Goal: Information Seeking & Learning: Learn about a topic

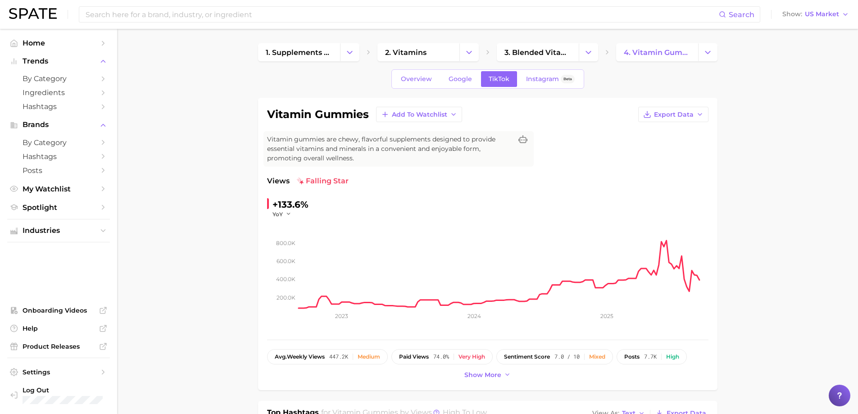
click at [183, 14] on input at bounding box center [402, 14] width 634 height 15
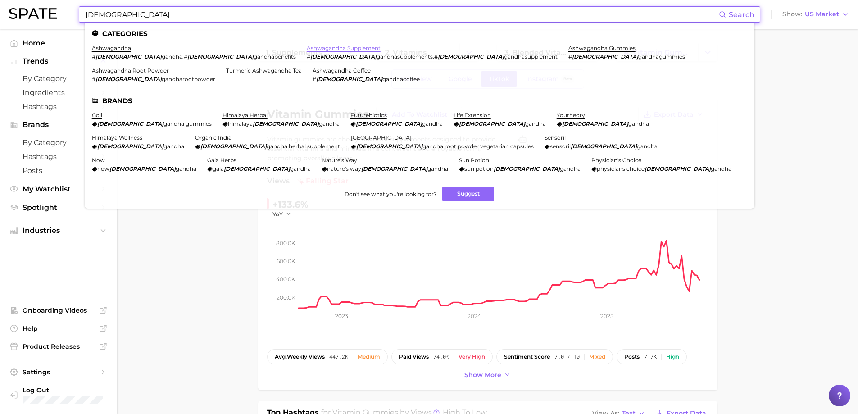
type input "[DEMOGRAPHIC_DATA]"
click at [307, 48] on link "ashwagandha supplement" at bounding box center [344, 48] width 74 height 7
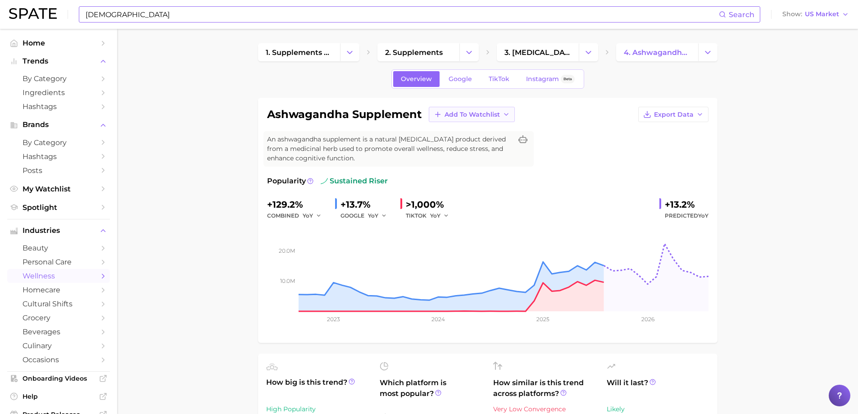
click at [498, 113] on span "Add to Watchlist" at bounding box center [471, 115] width 55 height 8
click at [460, 129] on span "New Watchlist" at bounding box center [468, 131] width 48 height 8
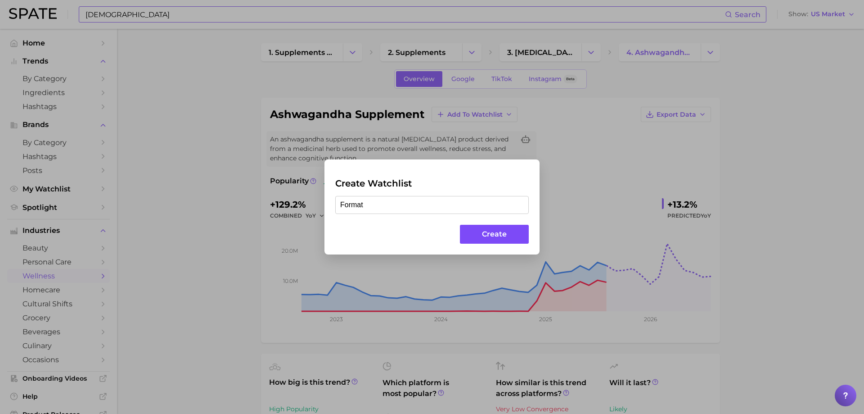
type input "Format"
click at [482, 232] on button "Create" at bounding box center [494, 234] width 69 height 19
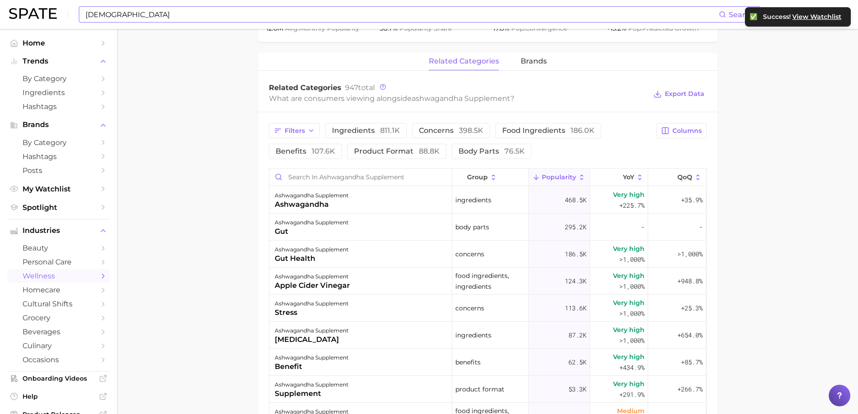
scroll to position [405, 0]
click at [694, 129] on span "Columns" at bounding box center [686, 130] width 29 height 8
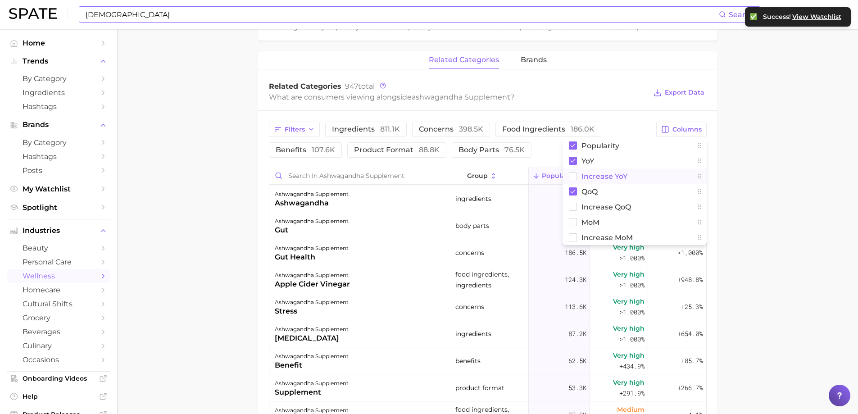
click at [610, 178] on span "Increase YoY" at bounding box center [604, 176] width 46 height 8
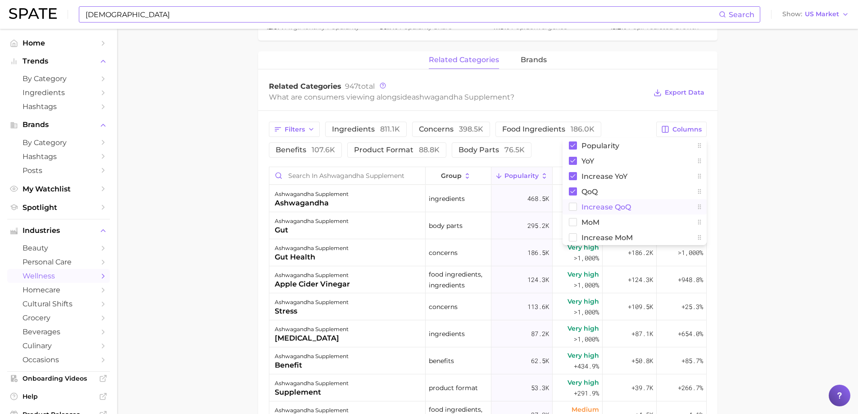
click at [599, 204] on span "Increase QoQ" at bounding box center [606, 207] width 50 height 8
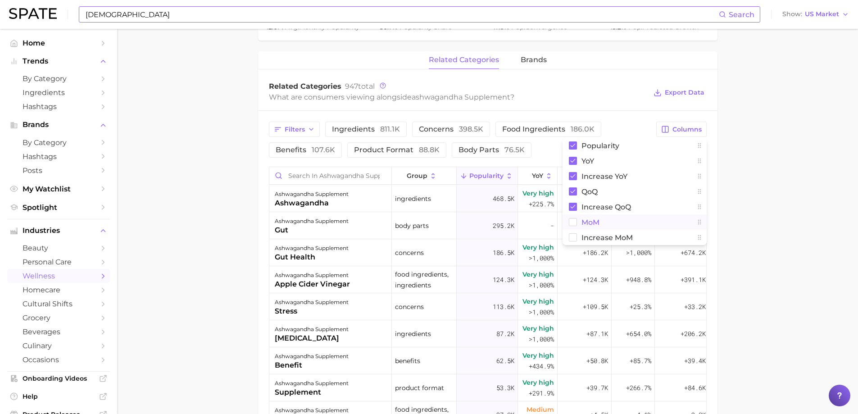
click at [588, 223] on span "MoM" at bounding box center [590, 222] width 18 height 8
click at [605, 236] on span "Increase MoM" at bounding box center [606, 238] width 51 height 8
click at [695, 95] on span "Export Data" at bounding box center [685, 93] width 40 height 8
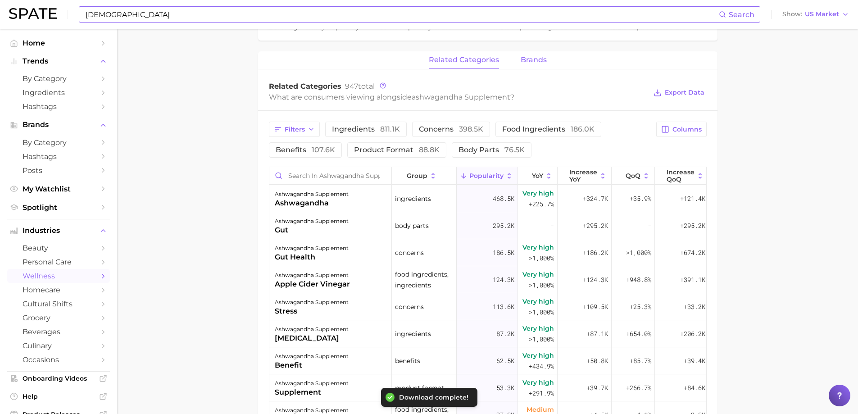
click at [540, 54] on button "brands" at bounding box center [533, 60] width 26 height 18
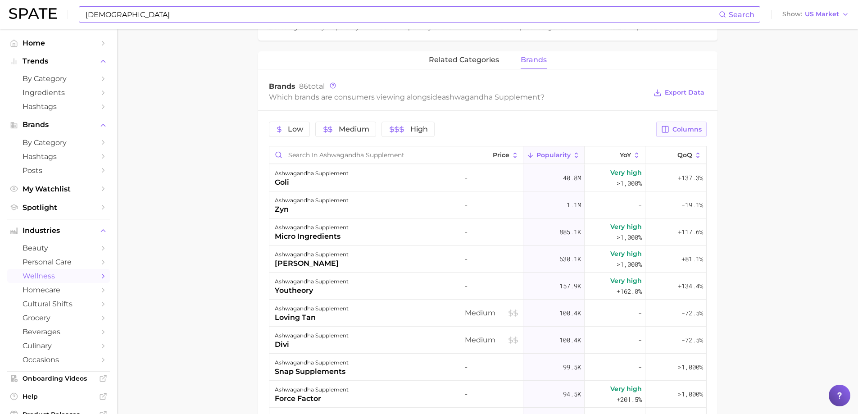
click at [688, 128] on span "Columns" at bounding box center [686, 130] width 29 height 8
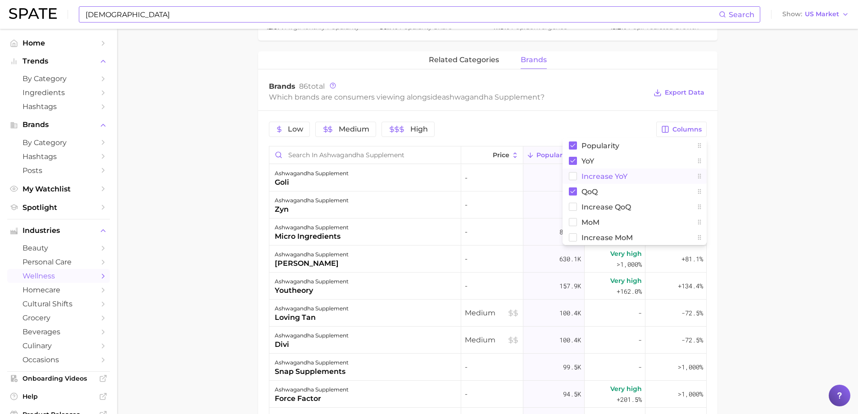
click at [593, 174] on span "Increase YoY" at bounding box center [604, 176] width 46 height 8
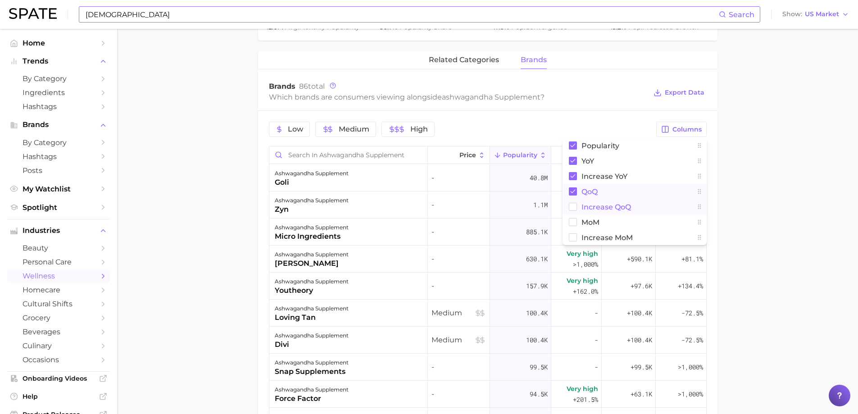
click at [590, 204] on span "Increase QoQ" at bounding box center [606, 207] width 50 height 8
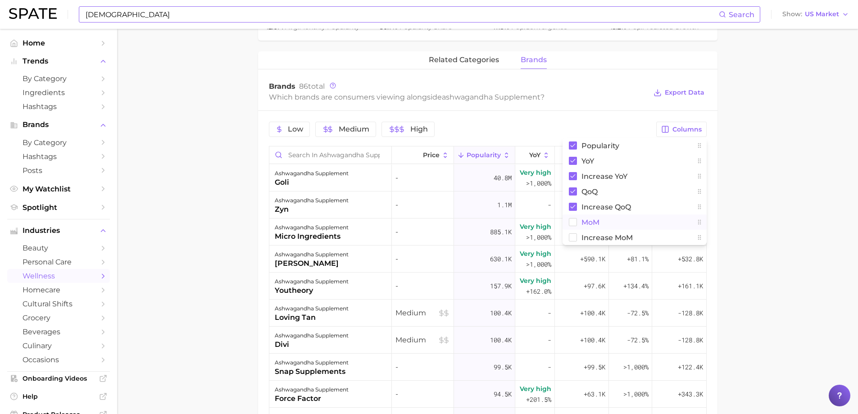
click at [591, 222] on span "MoM" at bounding box center [590, 222] width 18 height 8
click at [597, 240] on span "Increase MoM" at bounding box center [606, 238] width 51 height 8
click at [689, 92] on span "Export Data" at bounding box center [685, 93] width 40 height 8
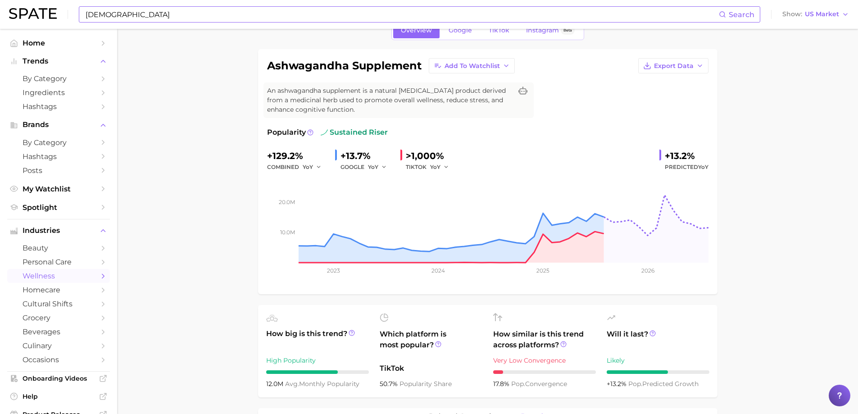
scroll to position [45, 0]
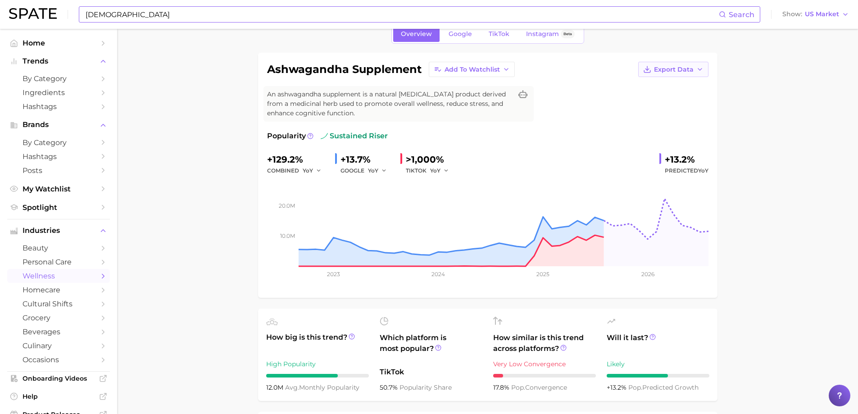
click at [701, 69] on polyline "button" at bounding box center [700, 69] width 4 height 2
click at [657, 105] on span "Time Series Image" at bounding box center [654, 103] width 60 height 8
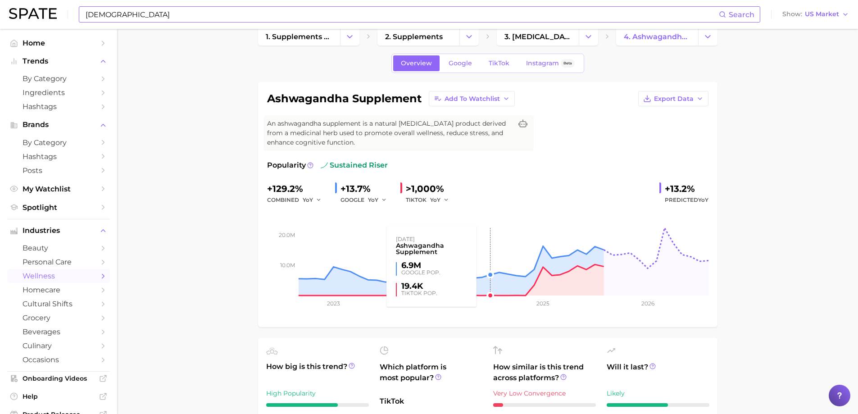
scroll to position [0, 0]
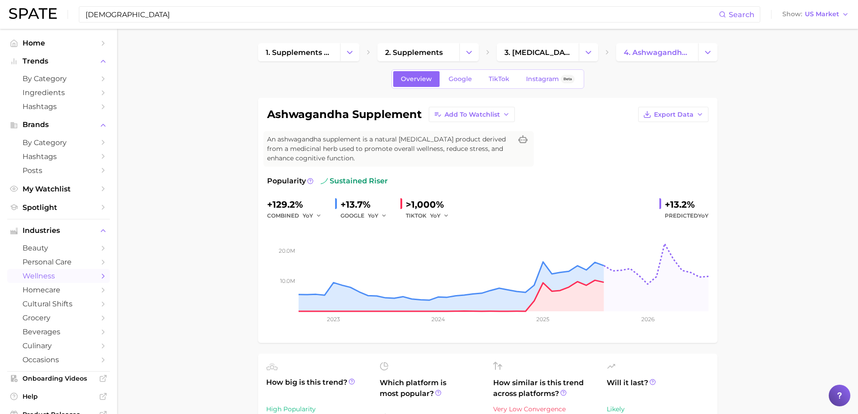
drag, startPoint x: 131, startPoint y: 12, endPoint x: 0, endPoint y: 12, distance: 131.0
click at [0, 12] on header "ashwa Search Show US Market" at bounding box center [429, 14] width 858 height 29
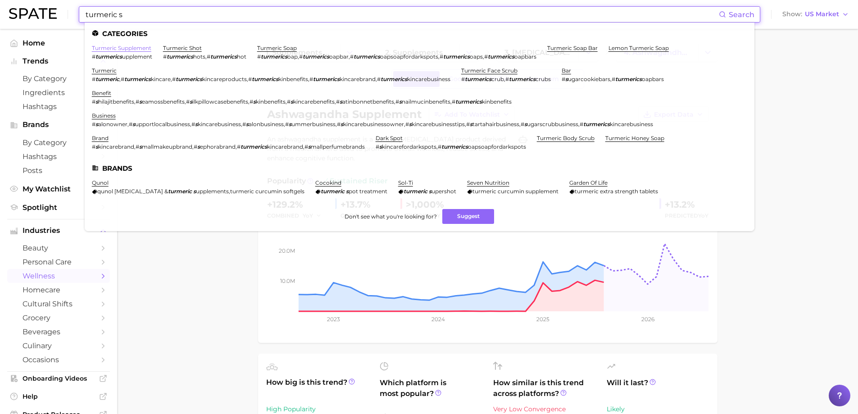
click at [133, 48] on link "turmeric supplement" at bounding box center [121, 48] width 59 height 7
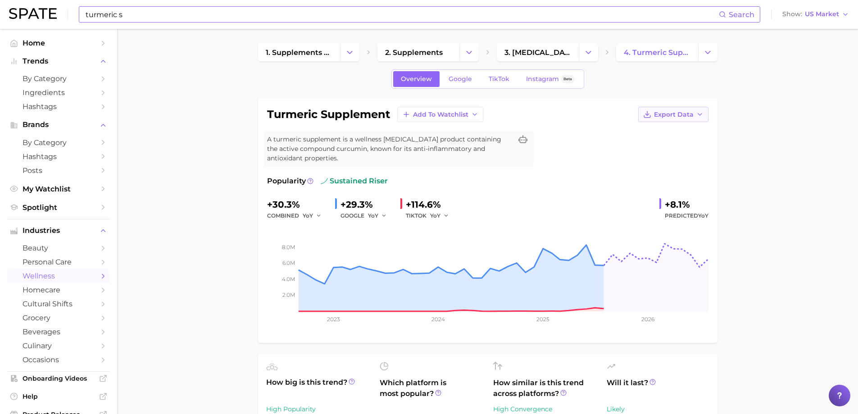
click at [701, 109] on button "Export Data" at bounding box center [673, 114] width 70 height 15
click at [676, 148] on span "Time Series Image" at bounding box center [654, 148] width 60 height 8
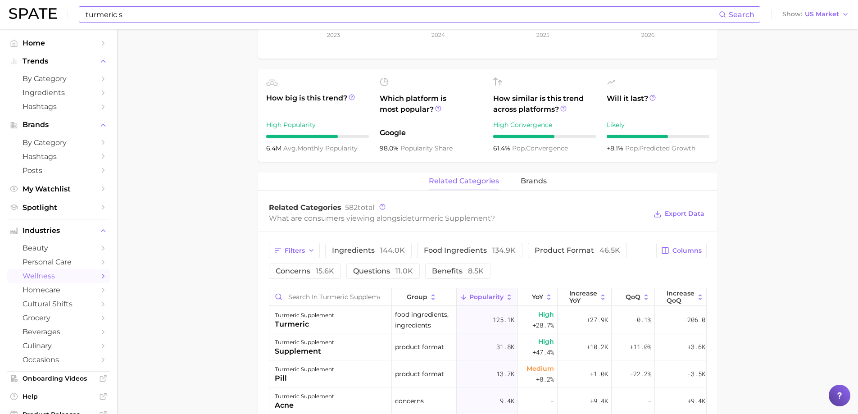
scroll to position [360, 0]
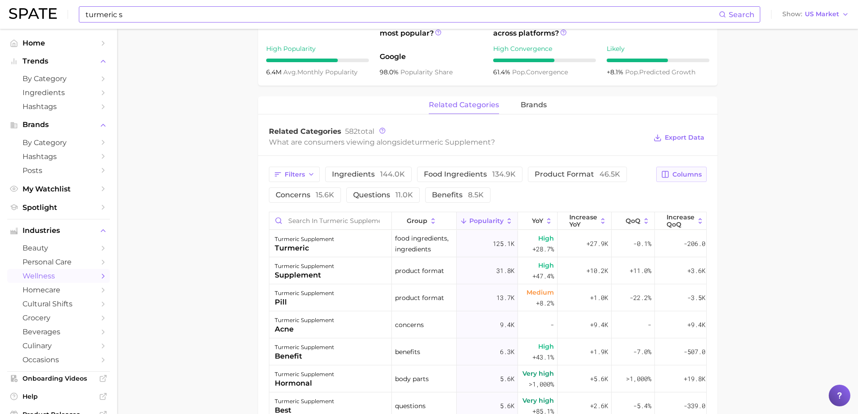
click at [665, 180] on button "Columns" at bounding box center [681, 174] width 50 height 15
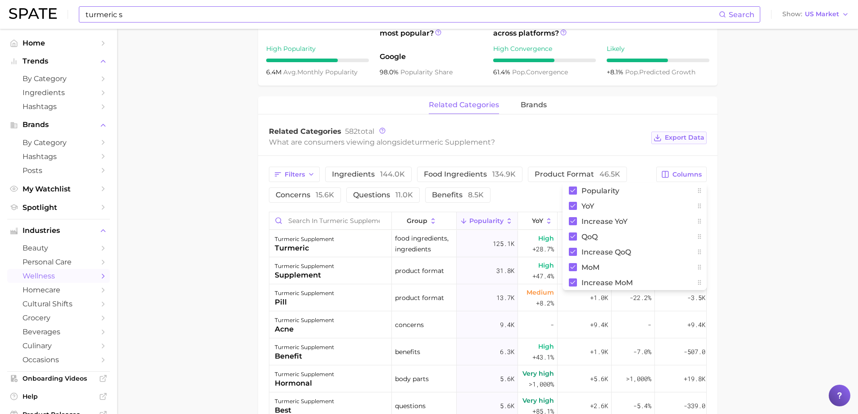
click at [689, 136] on span "Export Data" at bounding box center [685, 138] width 40 height 8
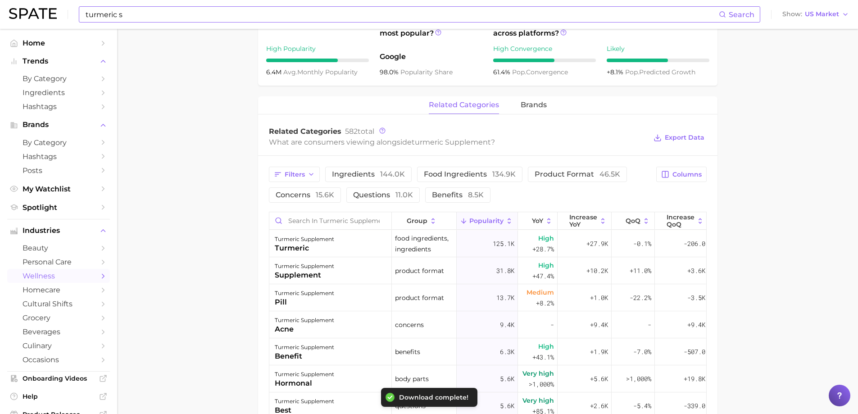
click at [548, 101] on div "related categories brands" at bounding box center [487, 105] width 459 height 18
click at [537, 103] on span "brands" at bounding box center [533, 105] width 26 height 8
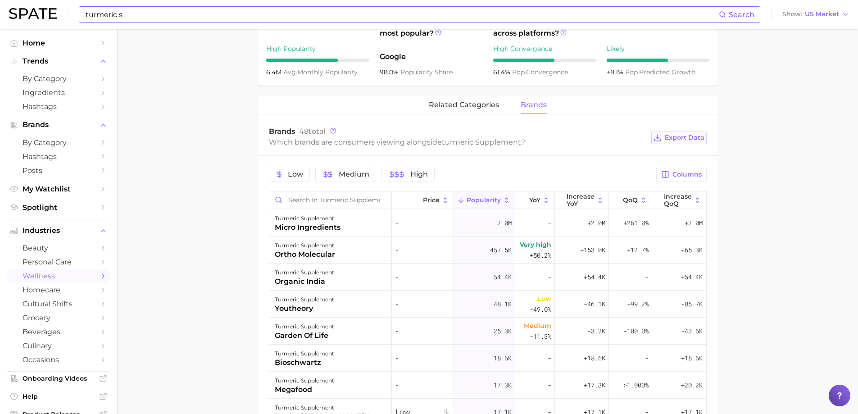
click at [689, 141] on span "Export Data" at bounding box center [685, 138] width 40 height 8
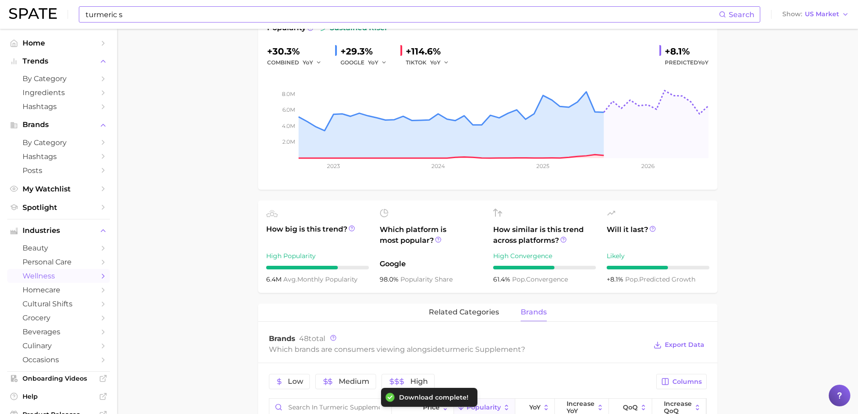
scroll to position [0, 0]
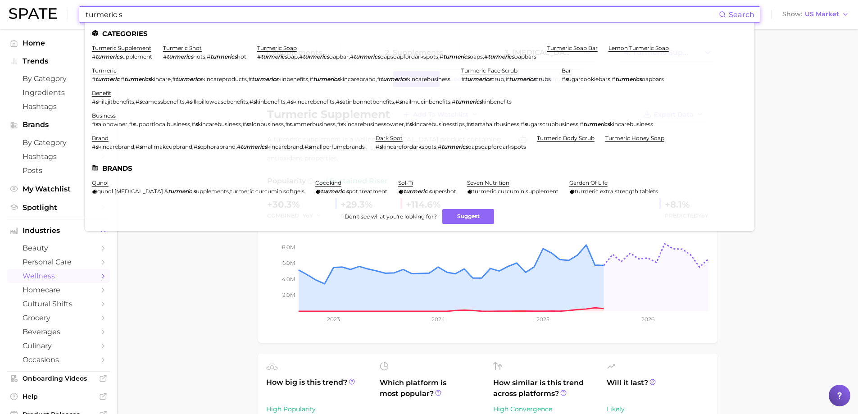
click at [136, 16] on input "turmeric s" at bounding box center [402, 14] width 634 height 15
drag, startPoint x: 151, startPoint y: 16, endPoint x: 15, endPoint y: 11, distance: 136.0
click at [18, 11] on div "turmeric s Search Categories turmeric supplement # turmerics upplement turmeric…" at bounding box center [429, 14] width 840 height 29
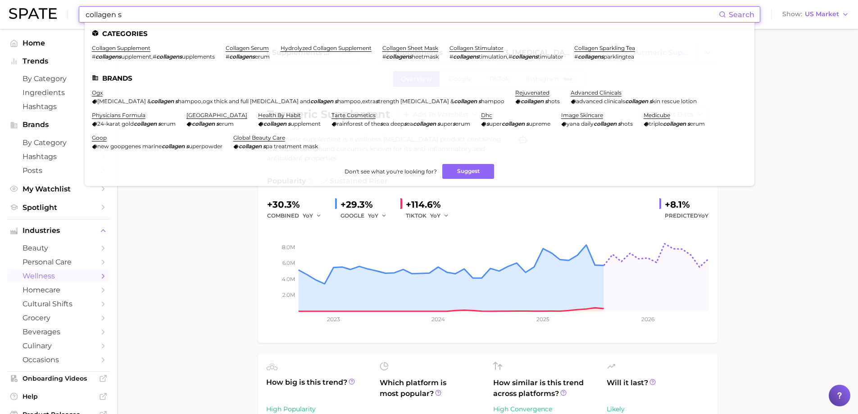
type input "collagen s"
click at [130, 52] on li "collagen supplement # collagens upplement , # collagens upplements" at bounding box center [153, 52] width 123 height 15
click at [129, 49] on link "collagen supplement" at bounding box center [121, 48] width 59 height 7
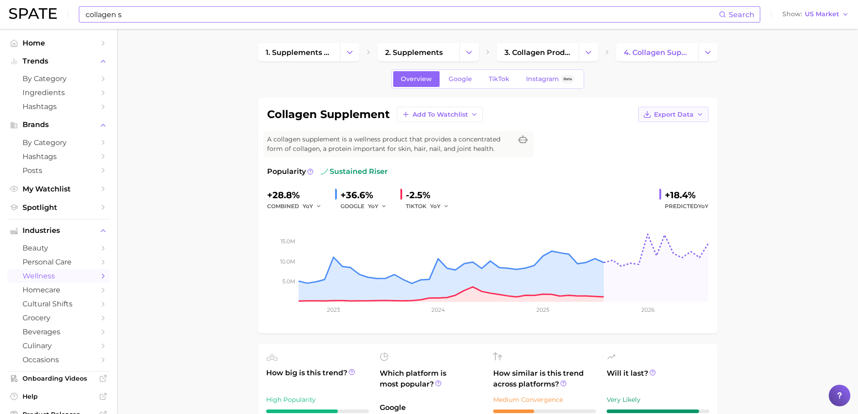
click at [706, 113] on button "Export Data" at bounding box center [673, 114] width 70 height 15
click at [666, 143] on button "Time Series Image" at bounding box center [658, 147] width 99 height 16
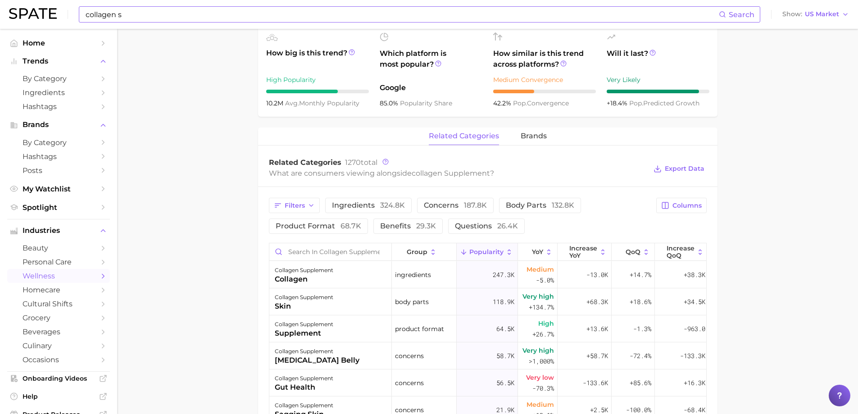
scroll to position [360, 0]
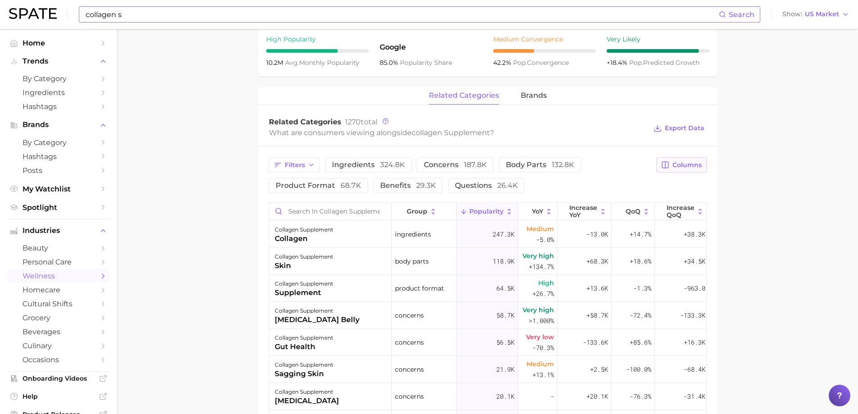
click at [702, 166] on button "Columns" at bounding box center [681, 164] width 50 height 15
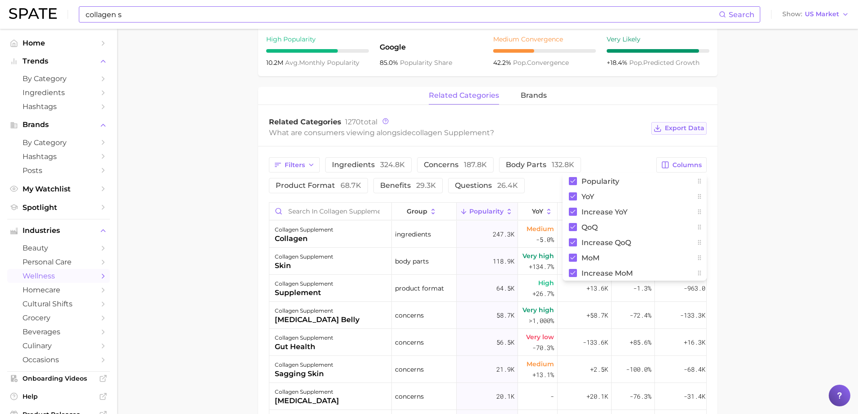
click at [686, 129] on span "Export Data" at bounding box center [685, 128] width 40 height 8
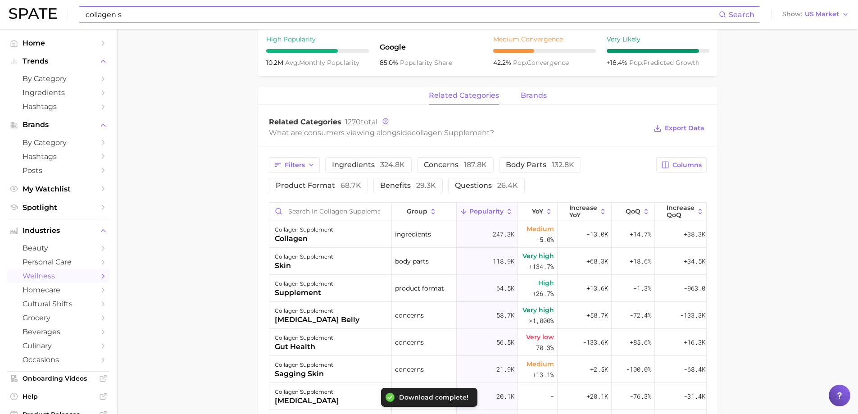
click at [534, 95] on span "brands" at bounding box center [533, 95] width 26 height 8
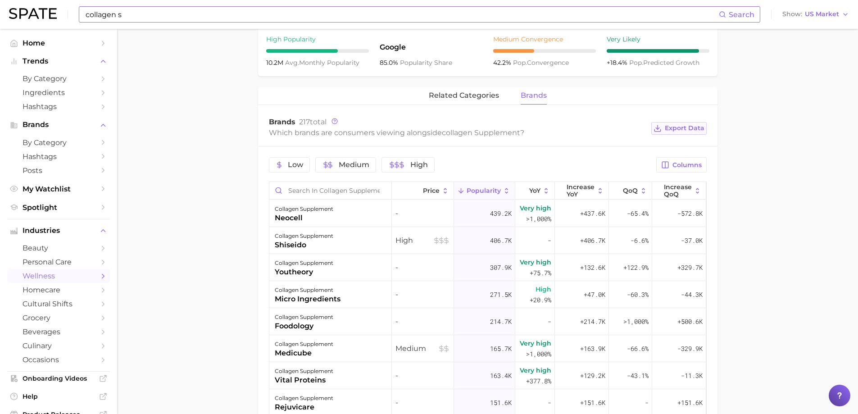
click at [687, 128] on span "Export Data" at bounding box center [685, 128] width 40 height 8
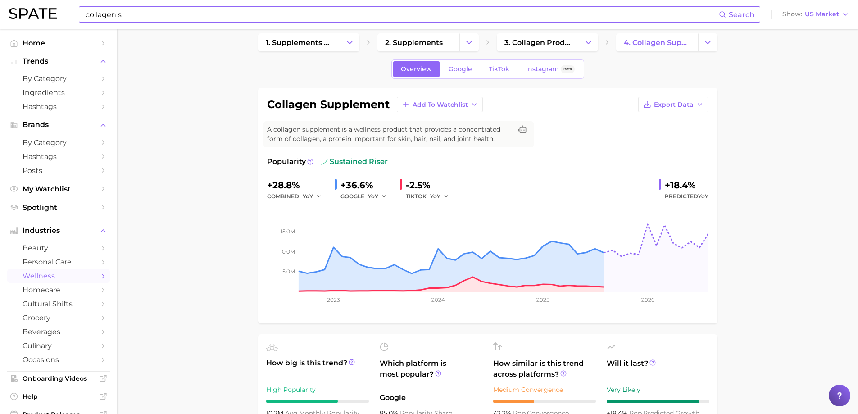
scroll to position [0, 0]
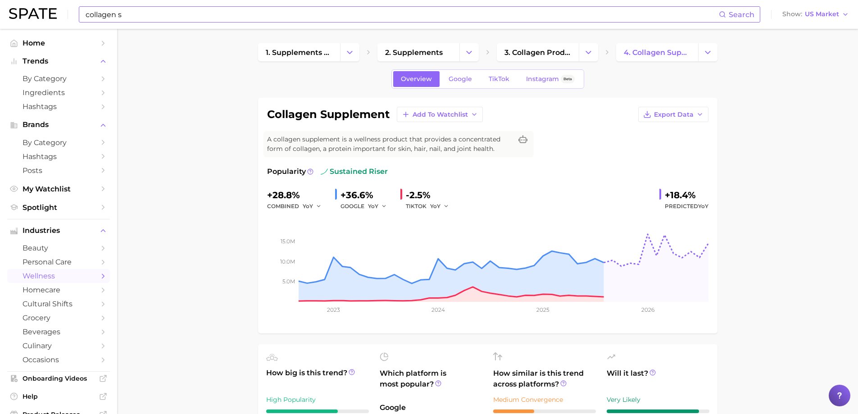
click at [139, 15] on input "collagen s" at bounding box center [402, 14] width 634 height 15
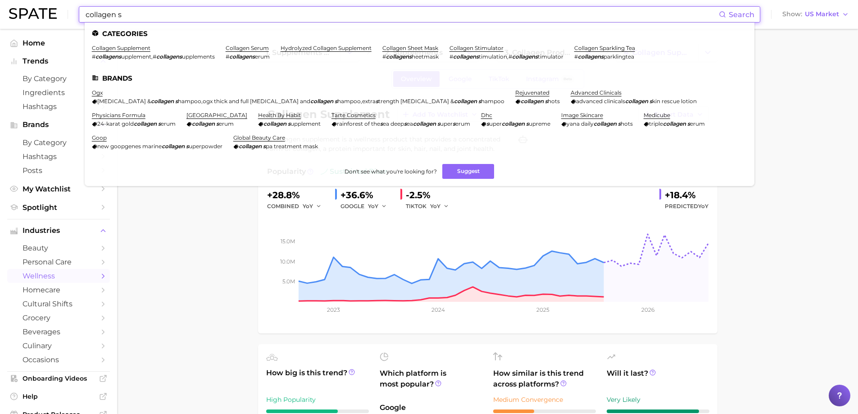
drag, startPoint x: 153, startPoint y: 15, endPoint x: 2, endPoint y: 14, distance: 150.4
click at [10, 15] on div "collagen s Search Categories collagen supplement # collagens upplement , # coll…" at bounding box center [429, 14] width 840 height 29
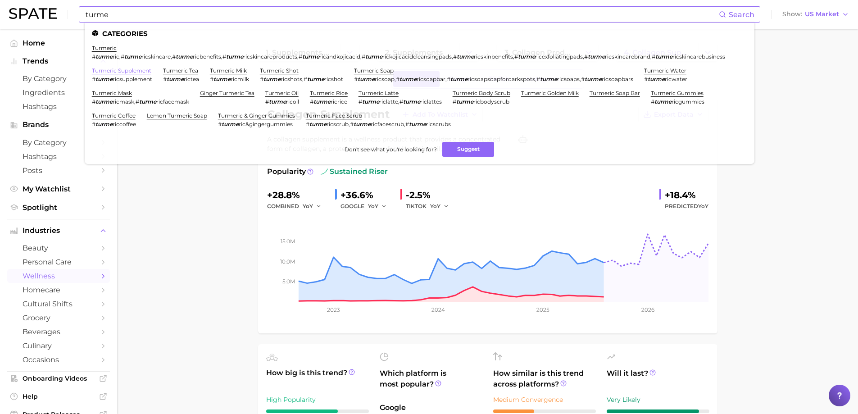
click at [115, 74] on link "turmeric supplement" at bounding box center [121, 70] width 59 height 7
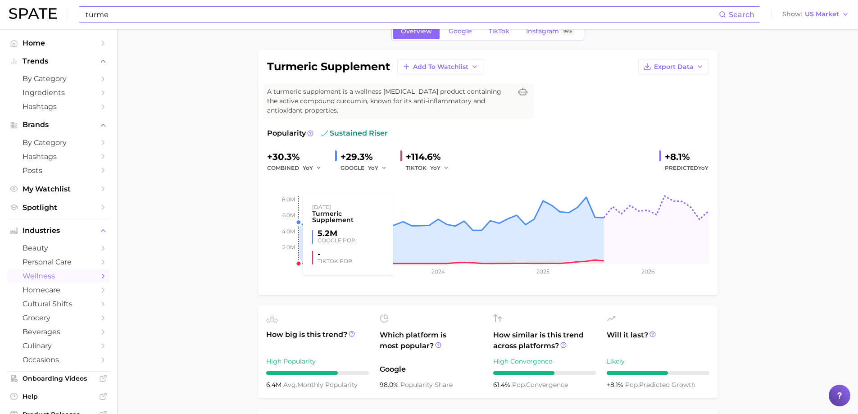
scroll to position [45, 0]
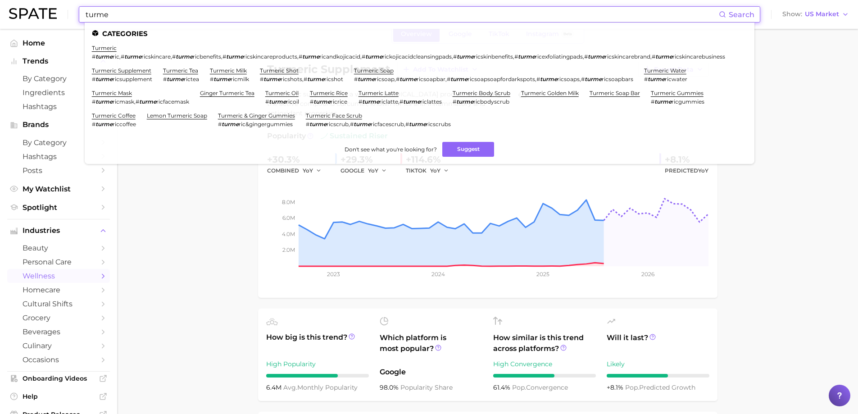
drag, startPoint x: 134, startPoint y: 14, endPoint x: 9, endPoint y: 6, distance: 125.0
click at [48, 8] on div "turme Search Categories turmeric # turme ric , # turme ricskincare , # turme ri…" at bounding box center [429, 14] width 840 height 29
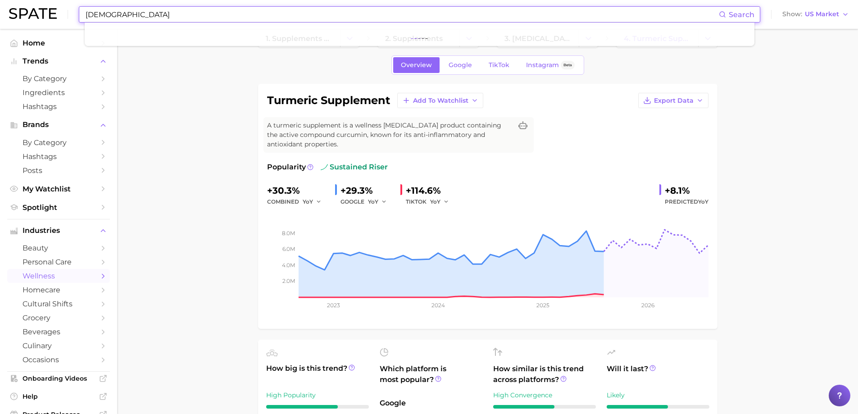
scroll to position [0, 0]
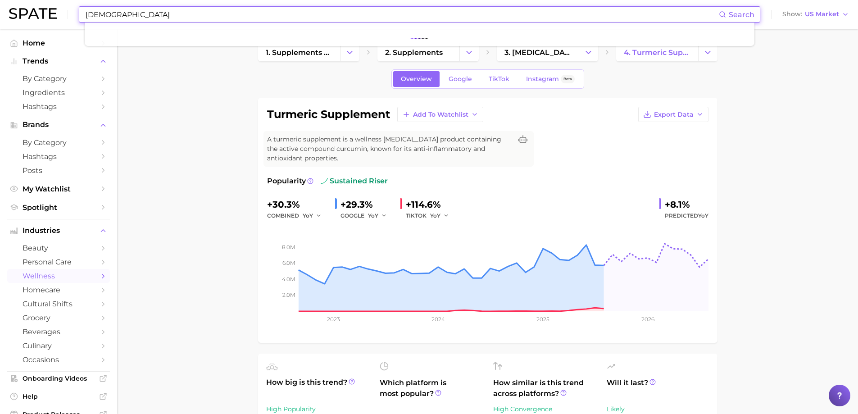
type input "[DEMOGRAPHIC_DATA]"
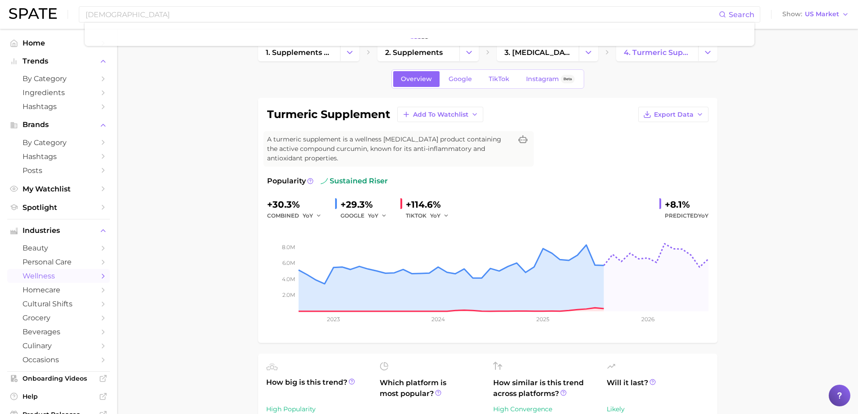
click at [127, 16] on input "[DEMOGRAPHIC_DATA]" at bounding box center [402, 14] width 634 height 15
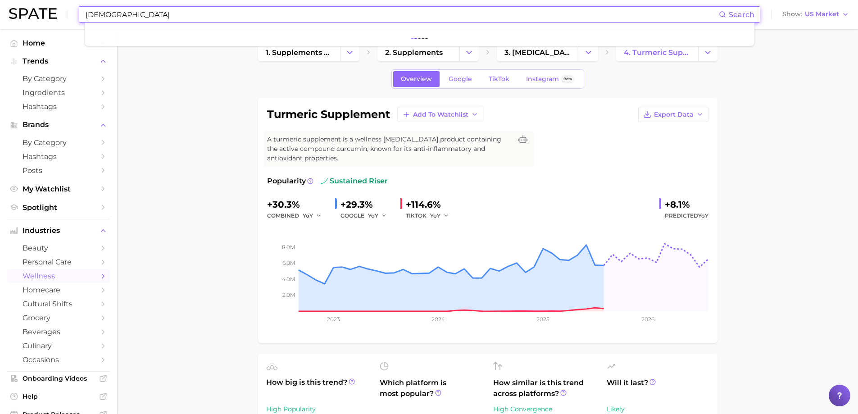
drag, startPoint x: 142, startPoint y: 16, endPoint x: 23, endPoint y: 8, distance: 120.1
click at [39, 9] on div "ashwa Search Show US Market" at bounding box center [429, 14] width 840 height 29
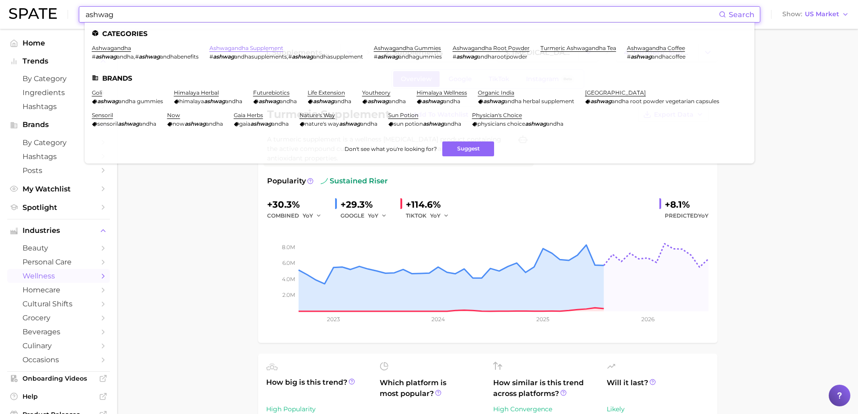
click at [233, 48] on link "ashwagandha supplement" at bounding box center [246, 48] width 74 height 7
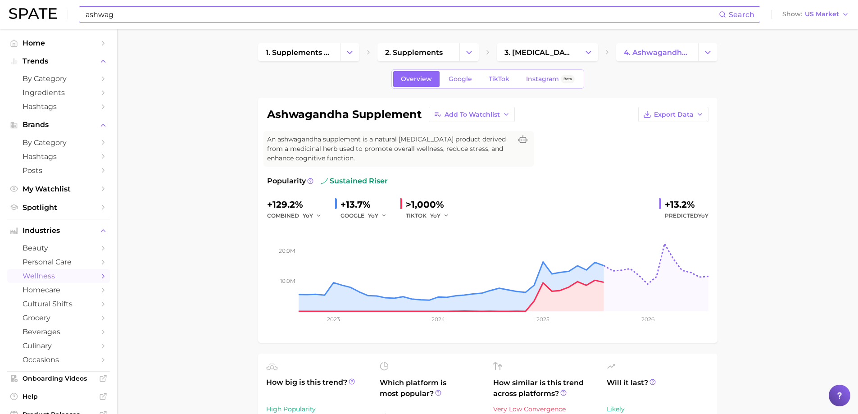
click at [183, 16] on input "ashwag" at bounding box center [402, 14] width 634 height 15
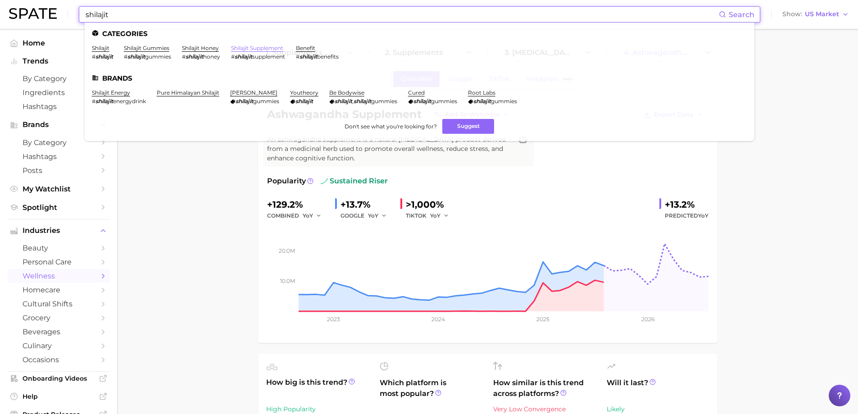
type input "shilajit"
click at [251, 50] on link "shilajit supplement" at bounding box center [257, 48] width 52 height 7
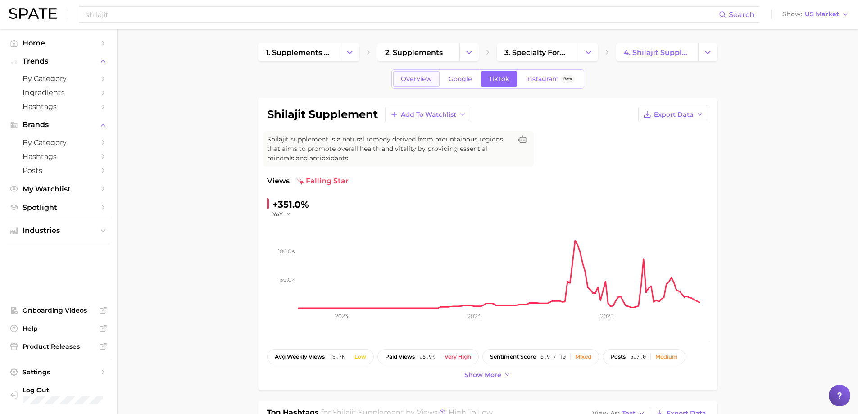
click at [425, 83] on link "Overview" at bounding box center [416, 79] width 46 height 16
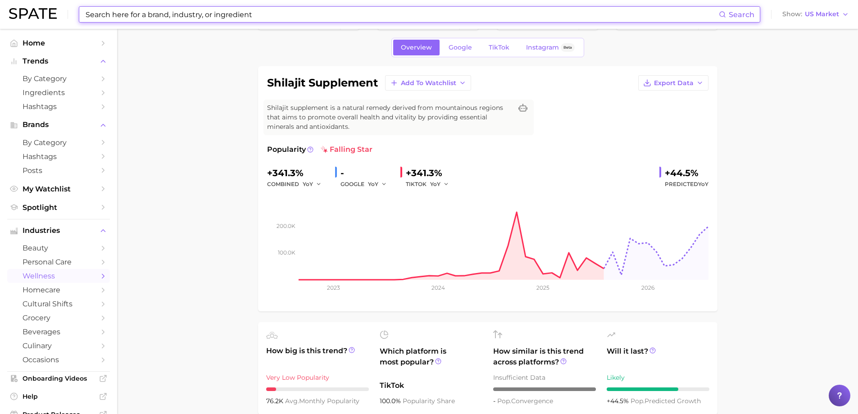
scroll to position [45, 0]
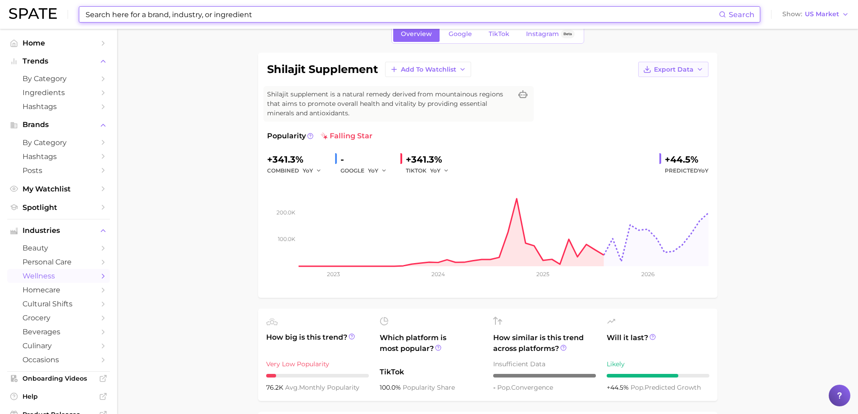
click at [700, 71] on icon "button" at bounding box center [699, 69] width 7 height 7
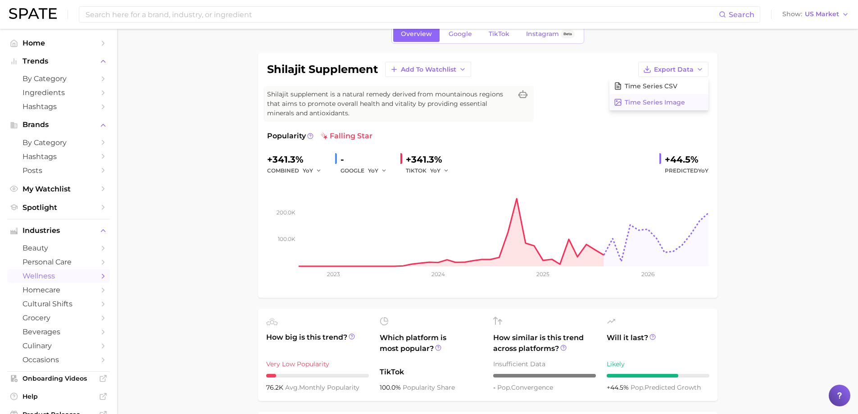
click at [646, 99] on span "Time Series Image" at bounding box center [654, 103] width 60 height 8
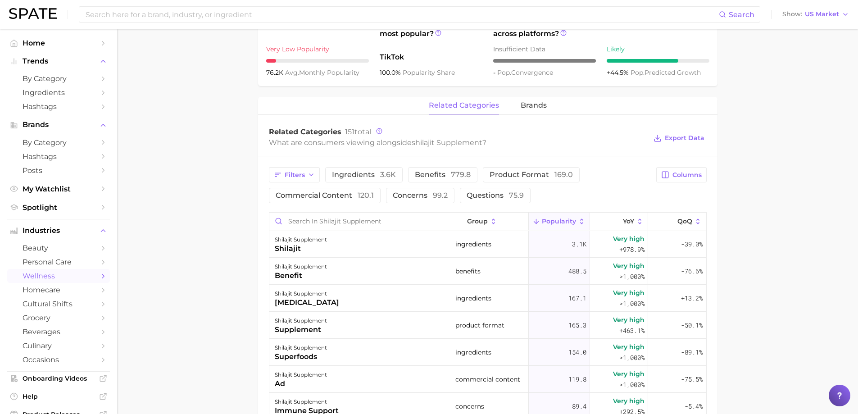
scroll to position [360, 0]
click at [695, 179] on button "Columns" at bounding box center [681, 174] width 50 height 15
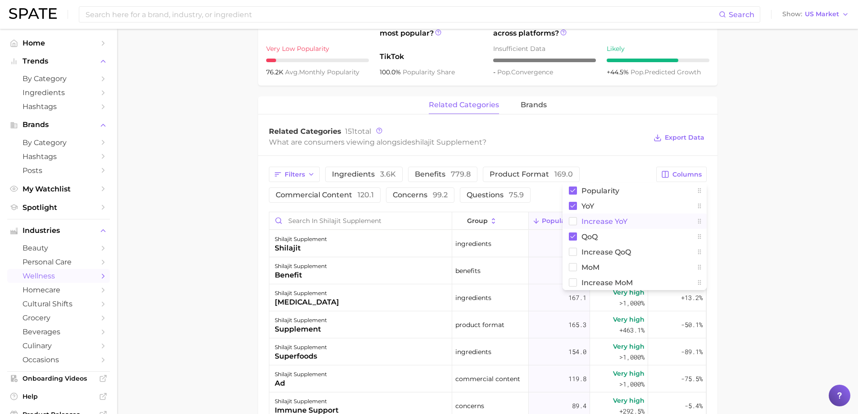
click at [620, 224] on span "Increase YoY" at bounding box center [604, 221] width 46 height 8
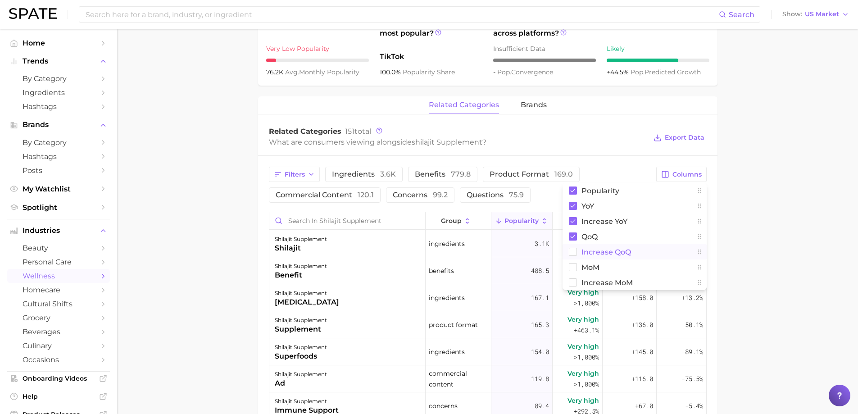
click at [597, 253] on span "Increase QoQ" at bounding box center [606, 252] width 50 height 8
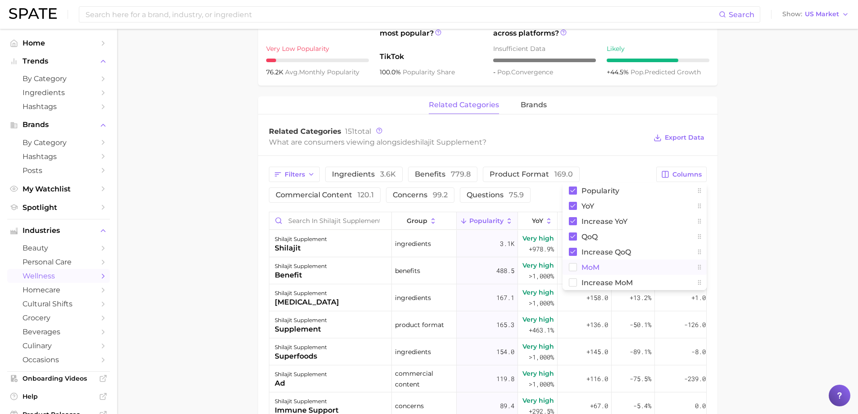
click at [592, 269] on span "MoM" at bounding box center [590, 267] width 18 height 8
click at [594, 285] on span "Increase MoM" at bounding box center [606, 283] width 51 height 8
click at [687, 139] on span "Export Data" at bounding box center [685, 138] width 40 height 8
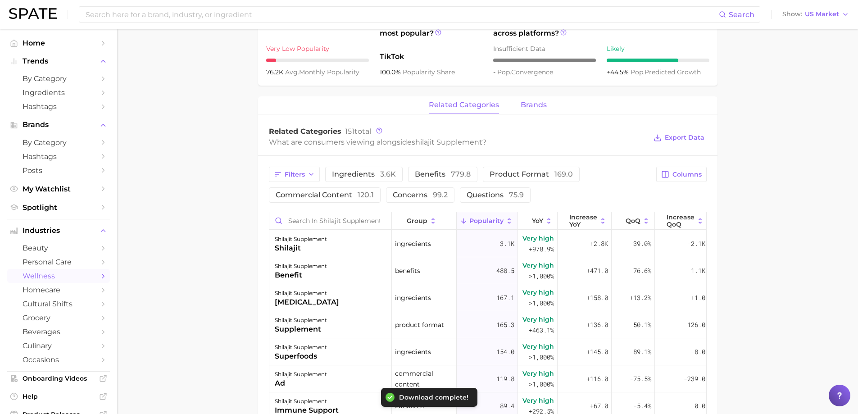
click at [538, 104] on span "brands" at bounding box center [533, 105] width 26 height 8
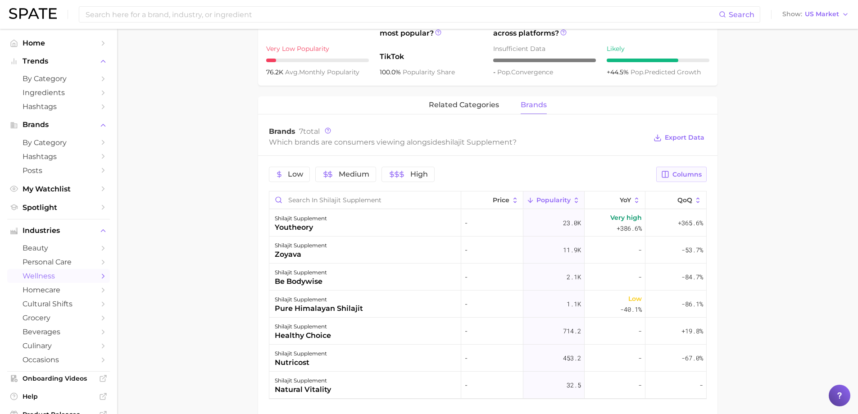
click at [675, 178] on span "Columns" at bounding box center [686, 175] width 29 height 8
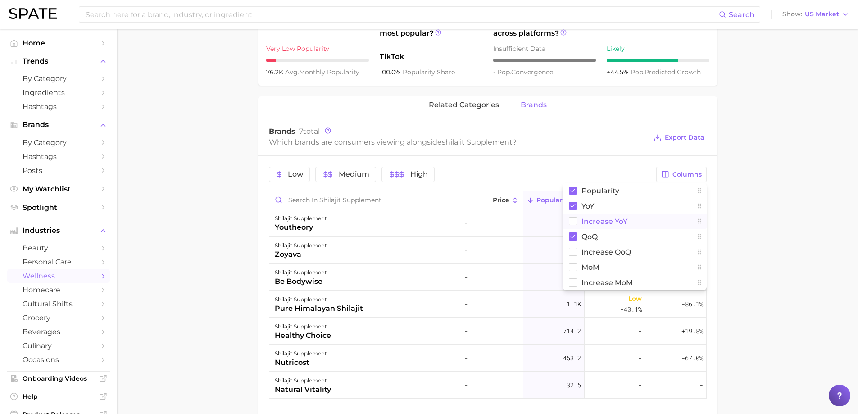
click at [625, 222] on span "Increase YoY" at bounding box center [604, 221] width 46 height 8
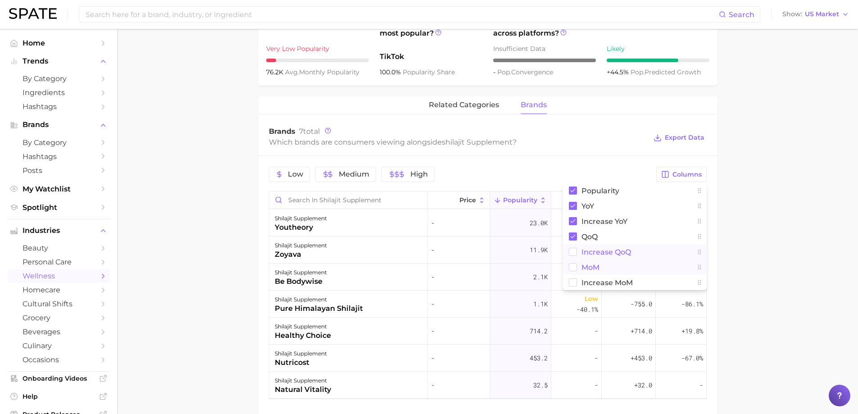
drag, startPoint x: 591, startPoint y: 255, endPoint x: 592, endPoint y: 265, distance: 10.4
click at [591, 255] on span "Increase QoQ" at bounding box center [606, 252] width 50 height 8
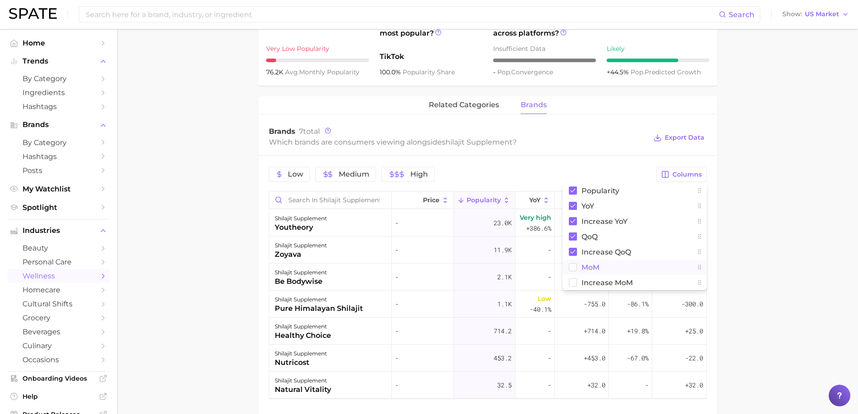
click at [592, 269] on span "MoM" at bounding box center [590, 267] width 18 height 8
click at [604, 288] on button "Increase MoM" at bounding box center [634, 282] width 144 height 15
click at [678, 135] on span "Export Data" at bounding box center [685, 138] width 40 height 8
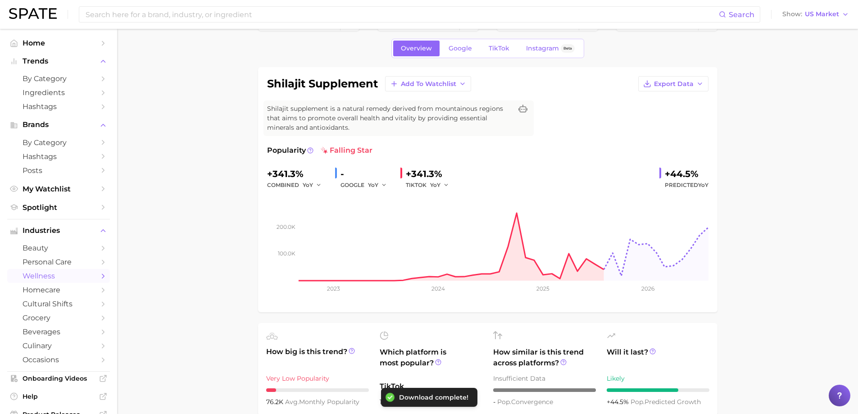
scroll to position [0, 0]
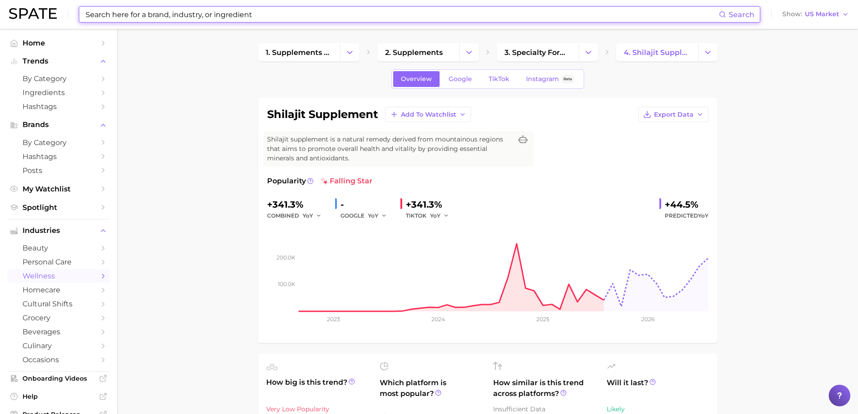
click at [229, 17] on input at bounding box center [402, 14] width 634 height 15
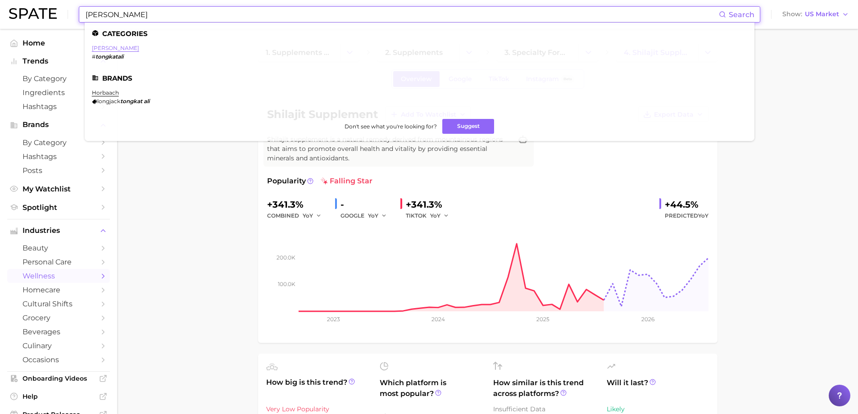
click at [113, 50] on link "[PERSON_NAME]" at bounding box center [115, 48] width 47 height 7
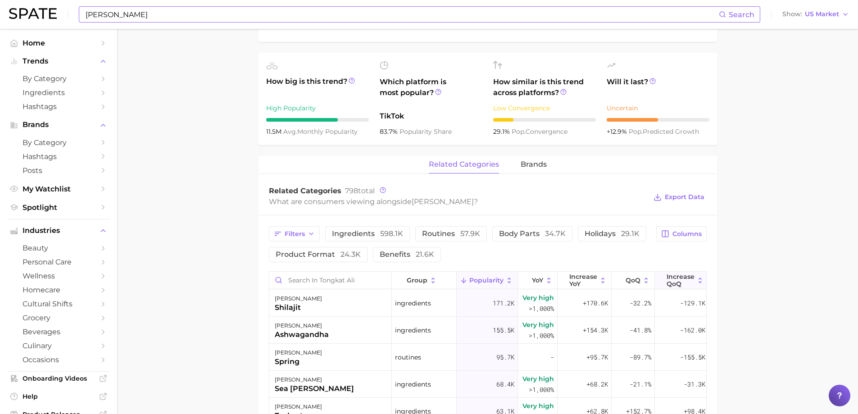
scroll to position [315, 0]
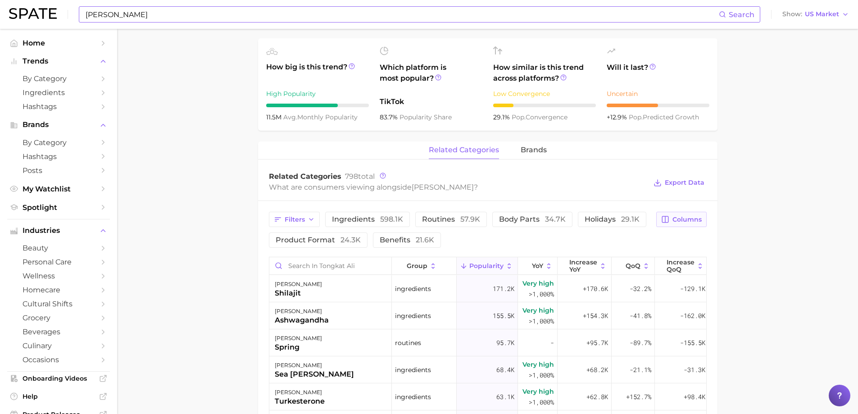
click at [689, 221] on span "Columns" at bounding box center [686, 220] width 29 height 8
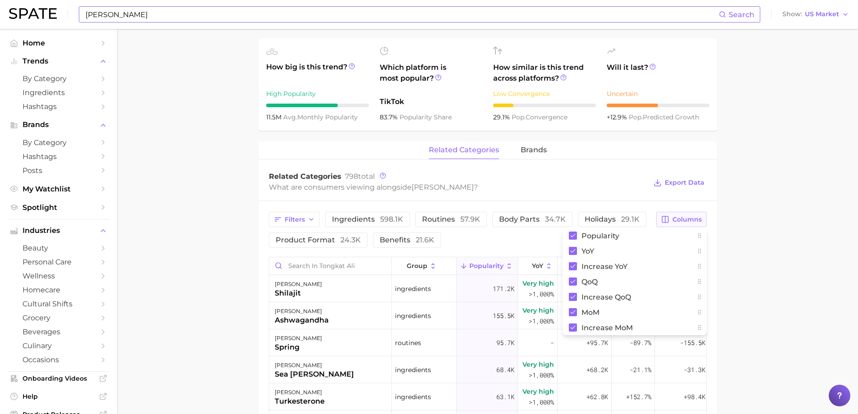
click at [689, 221] on span "Columns" at bounding box center [686, 220] width 29 height 8
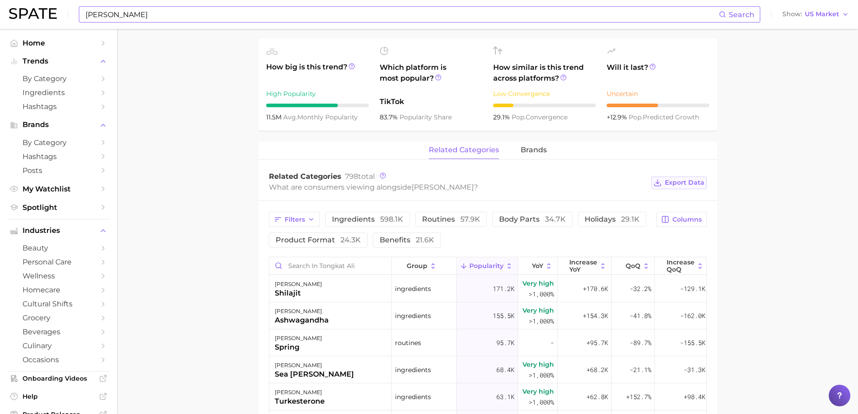
click at [687, 182] on span "Export Data" at bounding box center [685, 183] width 40 height 8
click at [527, 151] on span "brands" at bounding box center [533, 150] width 26 height 8
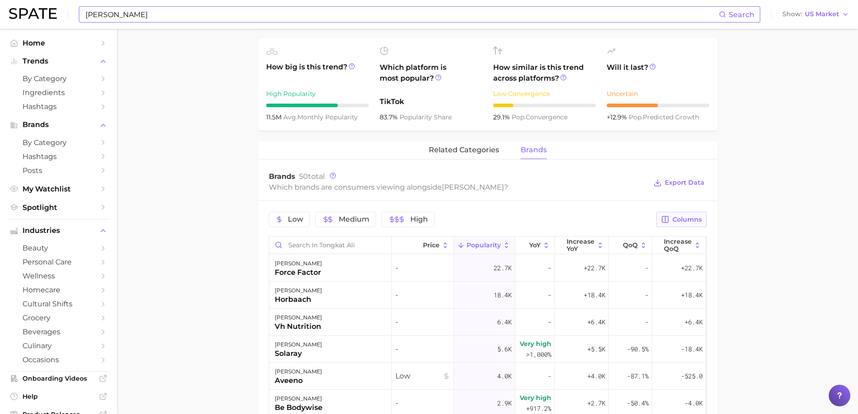
click at [681, 222] on span "Columns" at bounding box center [686, 220] width 29 height 8
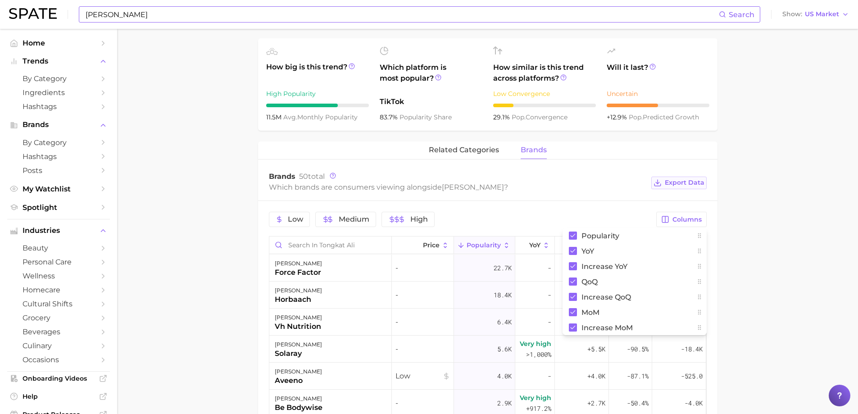
click at [688, 183] on span "Export Data" at bounding box center [685, 183] width 40 height 8
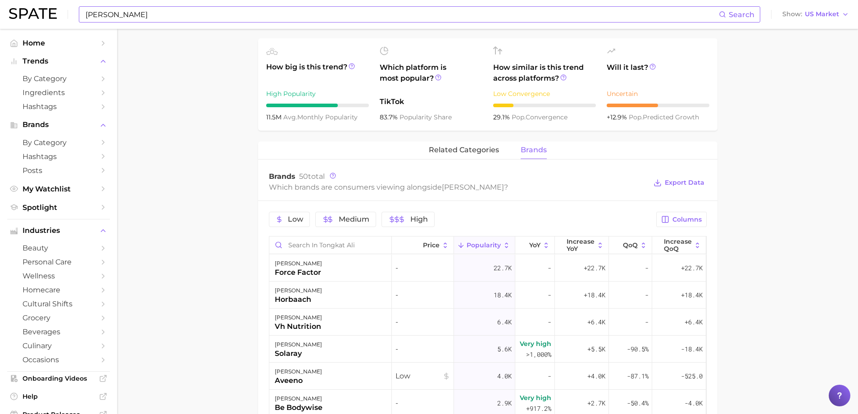
scroll to position [0, 0]
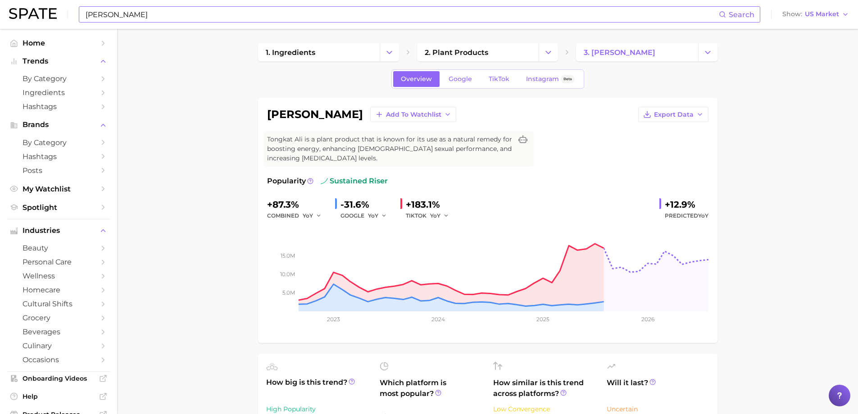
drag, startPoint x: 230, startPoint y: 17, endPoint x: 208, endPoint y: 17, distance: 21.2
click at [222, 17] on input "[PERSON_NAME]" at bounding box center [402, 14] width 634 height 15
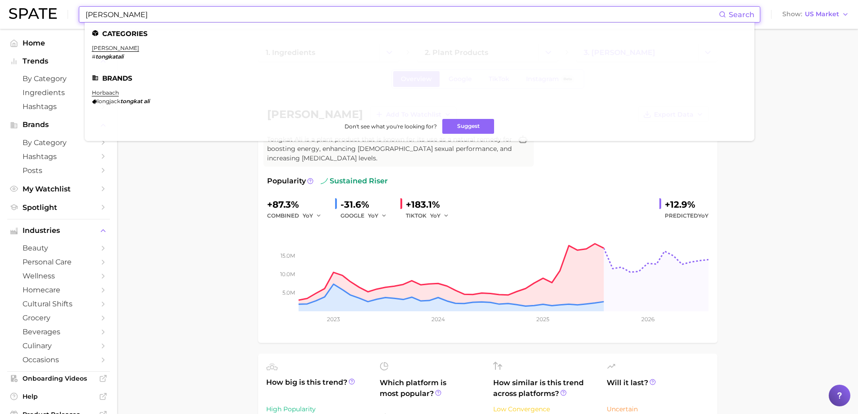
drag, startPoint x: 145, startPoint y: 10, endPoint x: 25, endPoint y: 8, distance: 120.2
click at [30, 8] on div "tongkat [PERSON_NAME] Search Categories tongkat ali # tongkatali Brands horbaac…" at bounding box center [429, 14] width 840 height 29
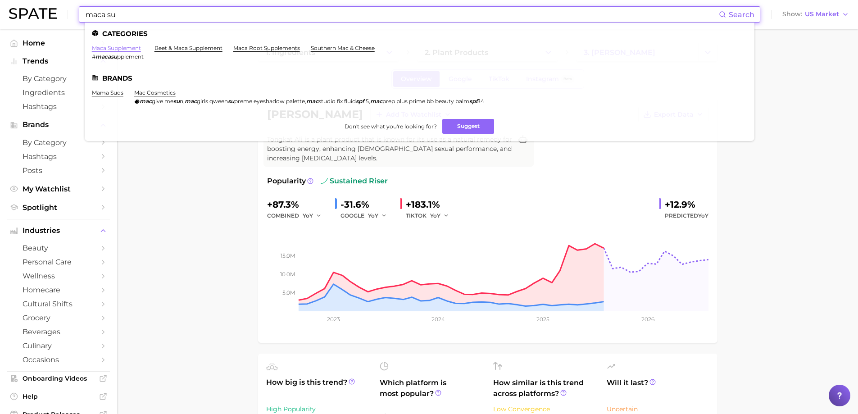
click at [123, 48] on link "maca supplement" at bounding box center [116, 48] width 49 height 7
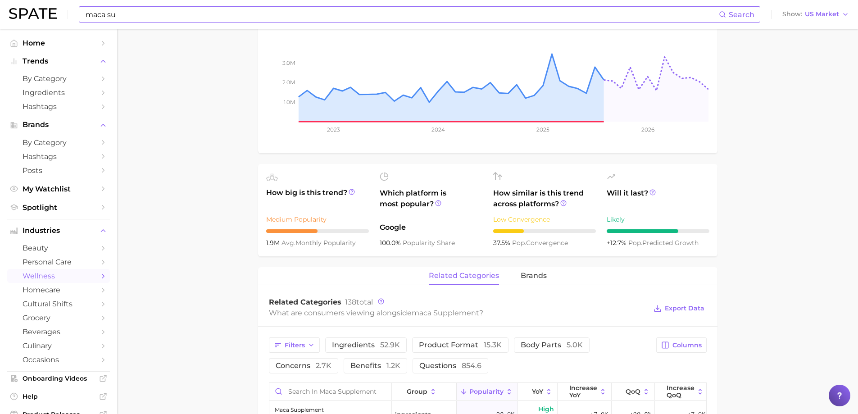
scroll to position [360, 0]
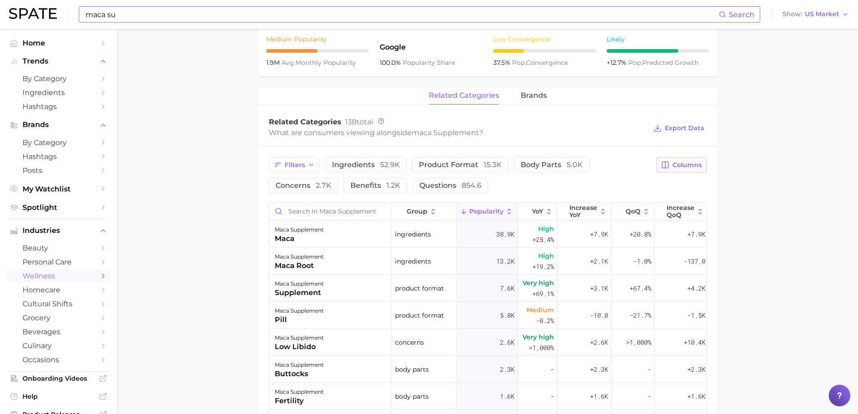
click at [686, 164] on span "Columns" at bounding box center [686, 165] width 29 height 8
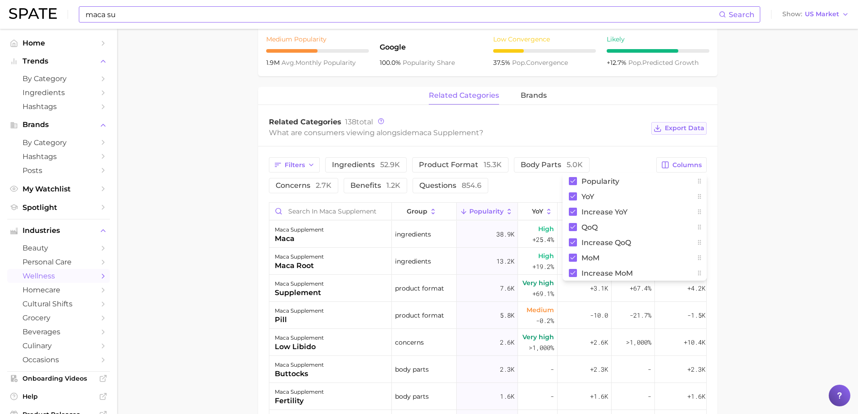
click at [687, 129] on span "Export Data" at bounding box center [685, 128] width 40 height 8
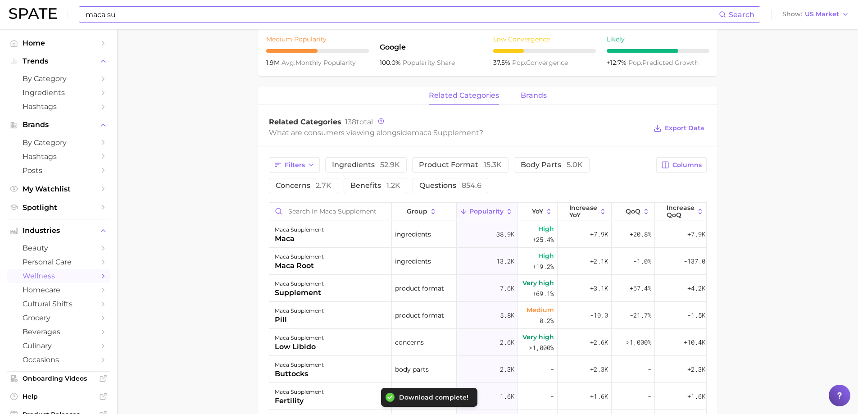
click at [520, 93] on span "brands" at bounding box center [533, 95] width 26 height 8
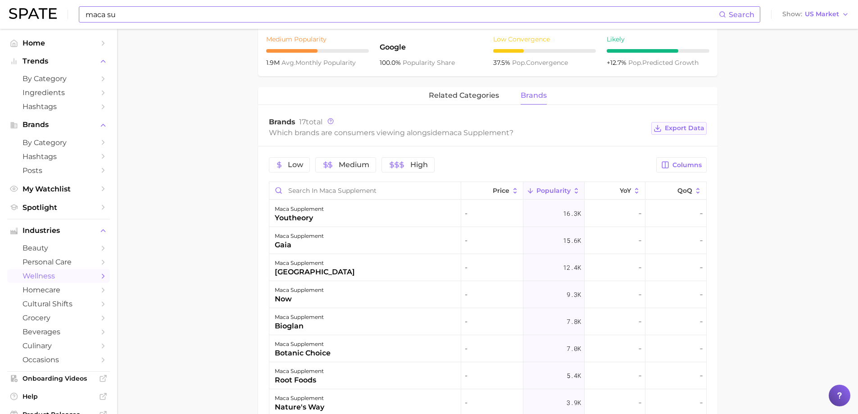
click at [683, 128] on span "Export Data" at bounding box center [685, 128] width 40 height 8
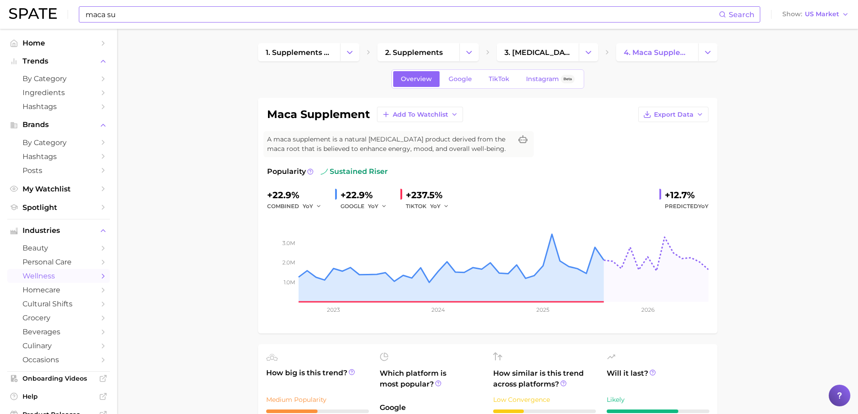
click at [167, 16] on input "maca su" at bounding box center [402, 14] width 634 height 15
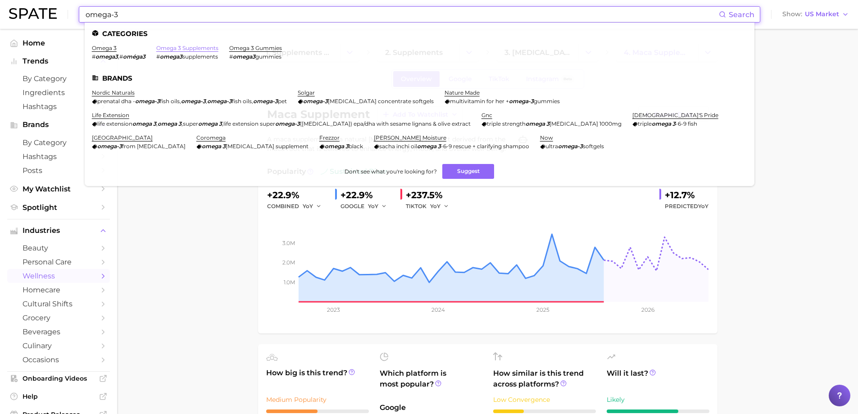
type input "omega-3"
click at [201, 49] on link "omega 3 supplements" at bounding box center [187, 48] width 62 height 7
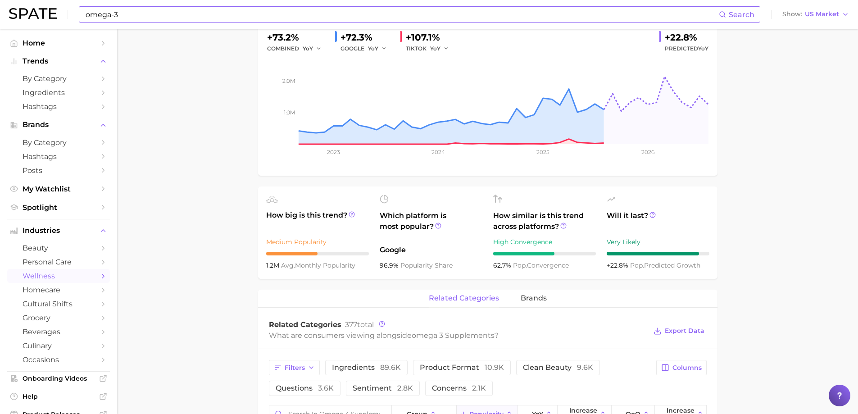
scroll to position [243, 0]
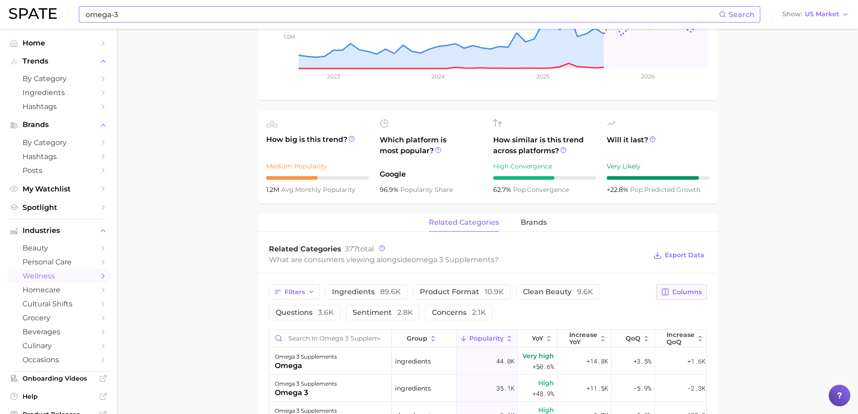
click at [684, 290] on span "Columns" at bounding box center [686, 292] width 29 height 8
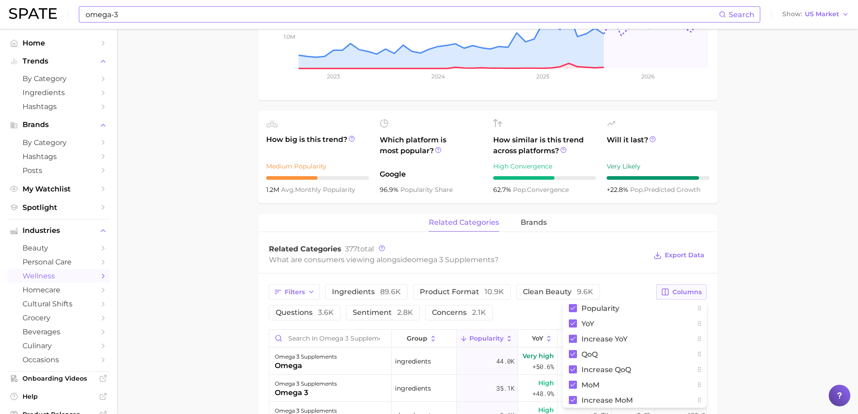
click at [686, 290] on span "Columns" at bounding box center [686, 292] width 29 height 8
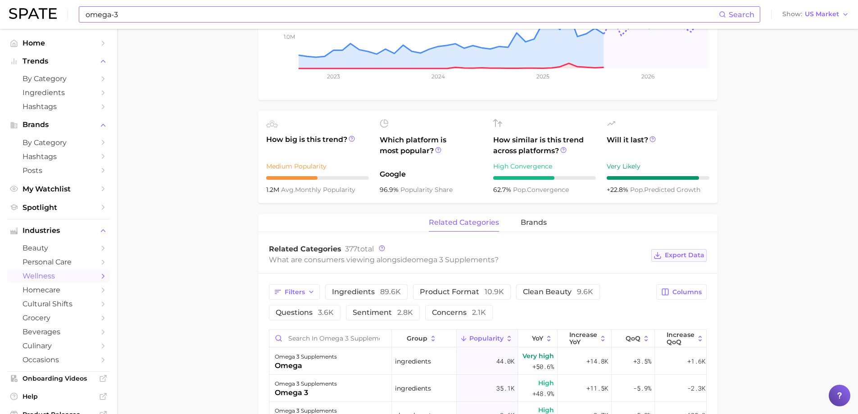
click at [687, 253] on span "Export Data" at bounding box center [685, 255] width 40 height 8
click at [529, 222] on span "brands" at bounding box center [533, 222] width 26 height 8
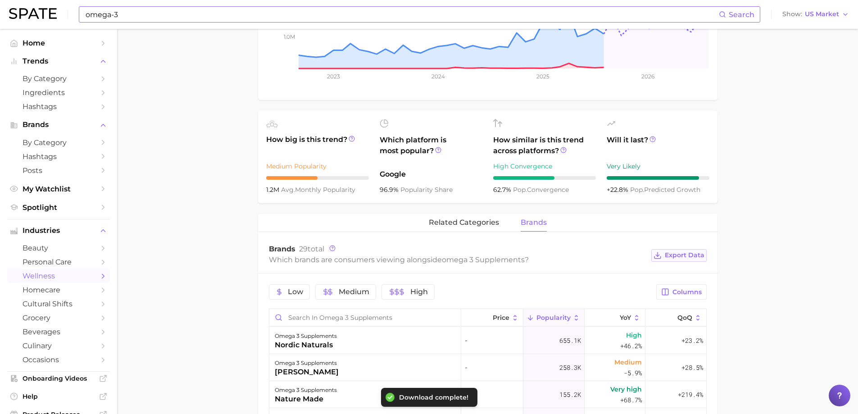
click at [683, 253] on span "Export Data" at bounding box center [685, 255] width 40 height 8
